Goal: Task Accomplishment & Management: Manage account settings

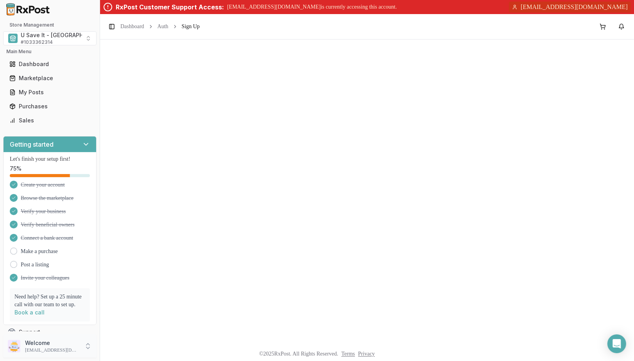
click at [63, 351] on p "[EMAIL_ADDRESS][DOMAIN_NAME]" at bounding box center [52, 350] width 54 height 6
click at [124, 347] on span "Sign Out" at bounding box center [142, 349] width 74 height 8
